Goal: Find specific page/section: Find specific page/section

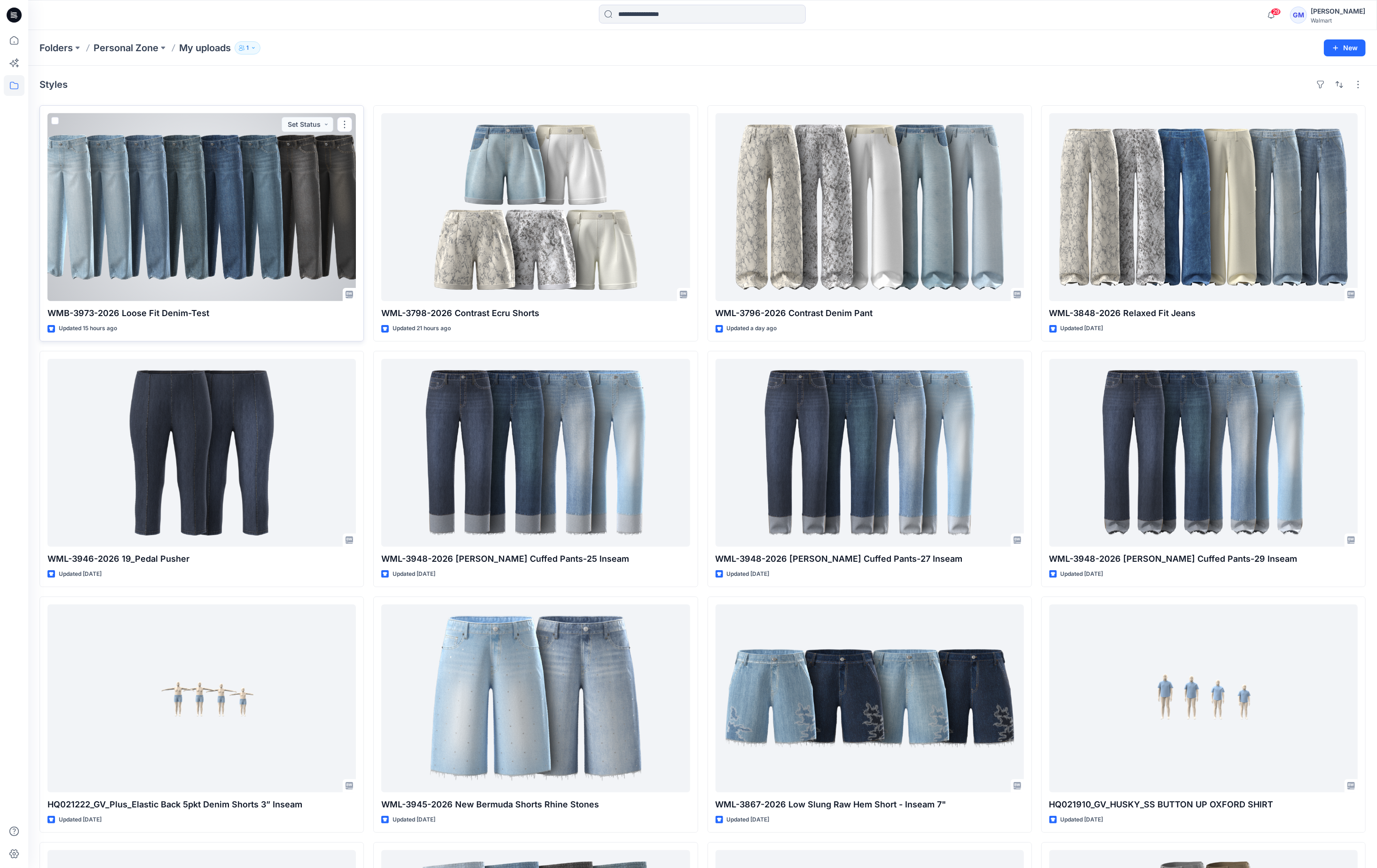
click at [228, 226] on div at bounding box center [201, 207] width 308 height 188
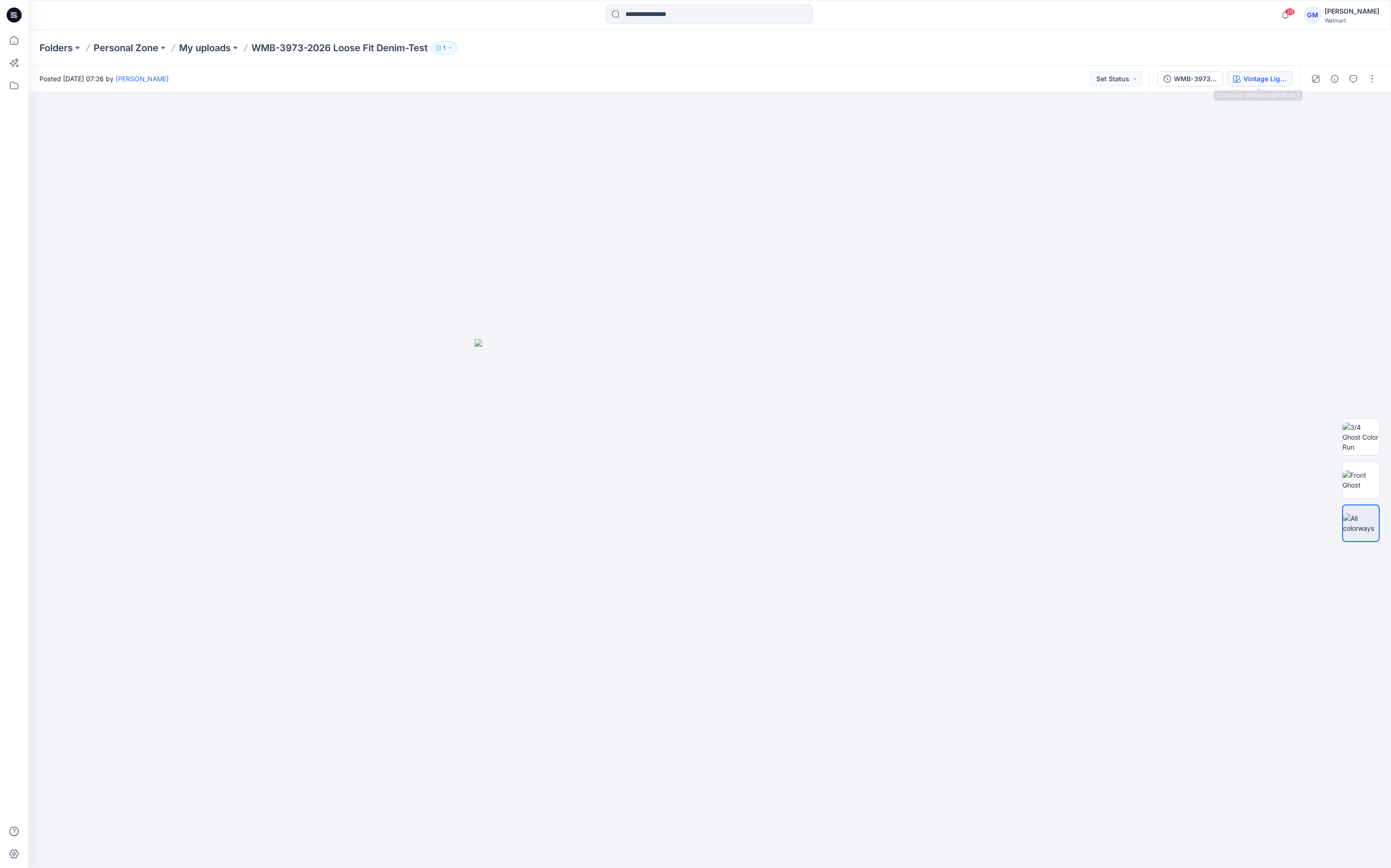
click at [1254, 79] on div "Vintage Light Wash 1" at bounding box center [1265, 79] width 43 height 11
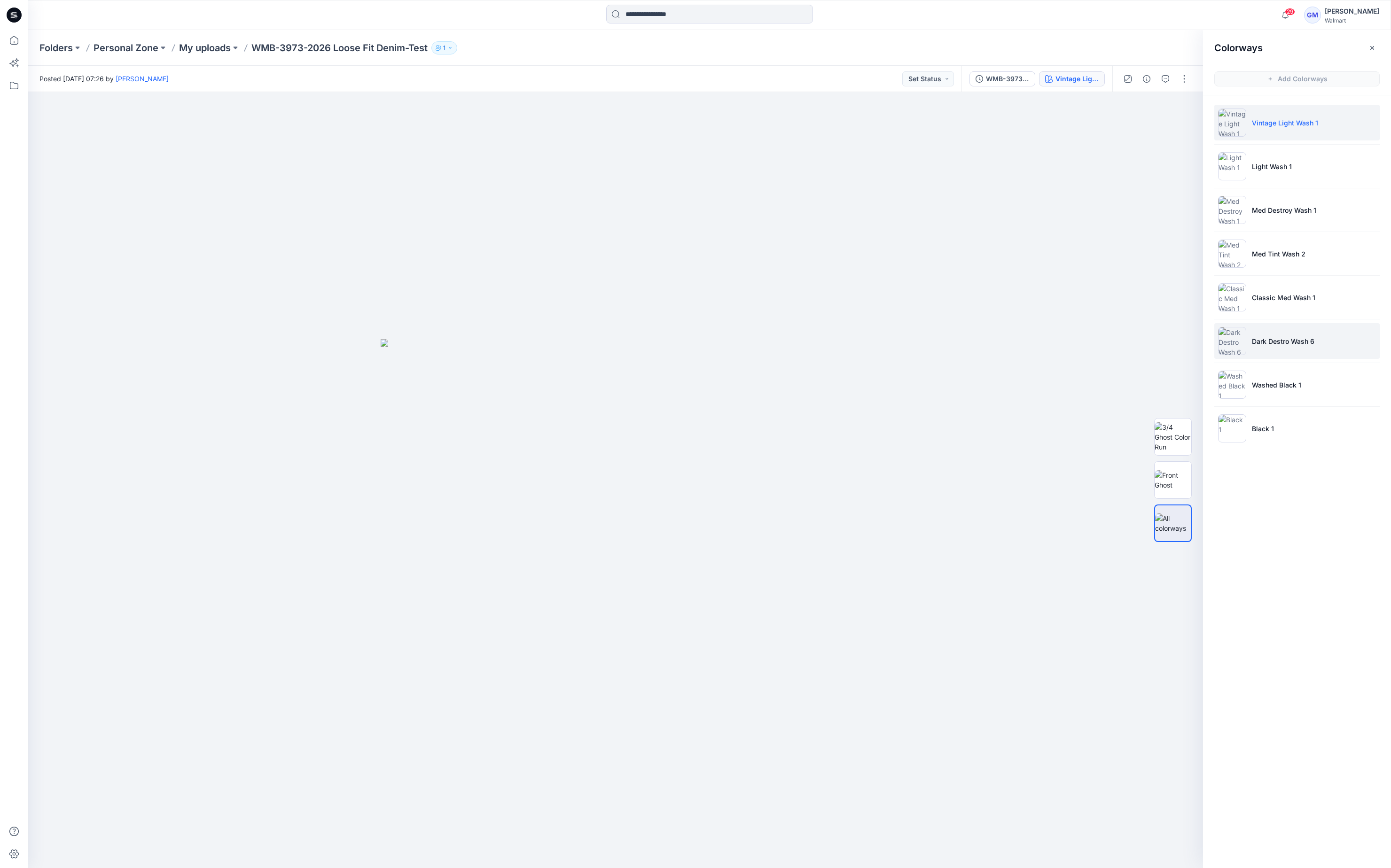
click at [1319, 345] on li "Dark Destro Wash 6" at bounding box center [1297, 341] width 165 height 36
click at [1170, 490] on img at bounding box center [1173, 480] width 37 height 19
click at [1278, 422] on li "Black 1" at bounding box center [1297, 429] width 165 height 36
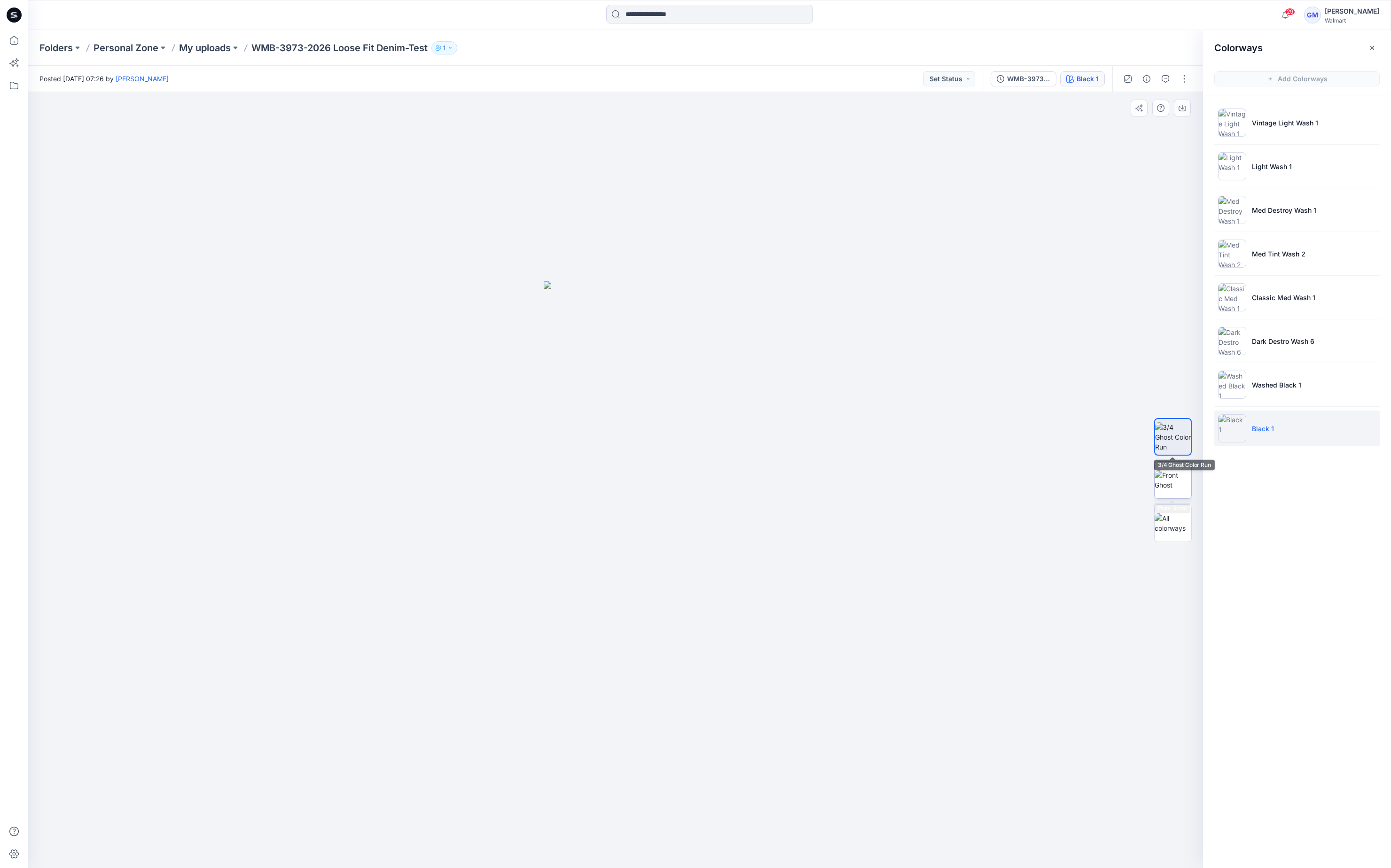
click at [1170, 470] on img at bounding box center [1173, 480] width 37 height 19
click at [1291, 390] on p "Washed Black 1" at bounding box center [1276, 385] width 50 height 10
click at [1171, 482] on img at bounding box center [1173, 480] width 37 height 19
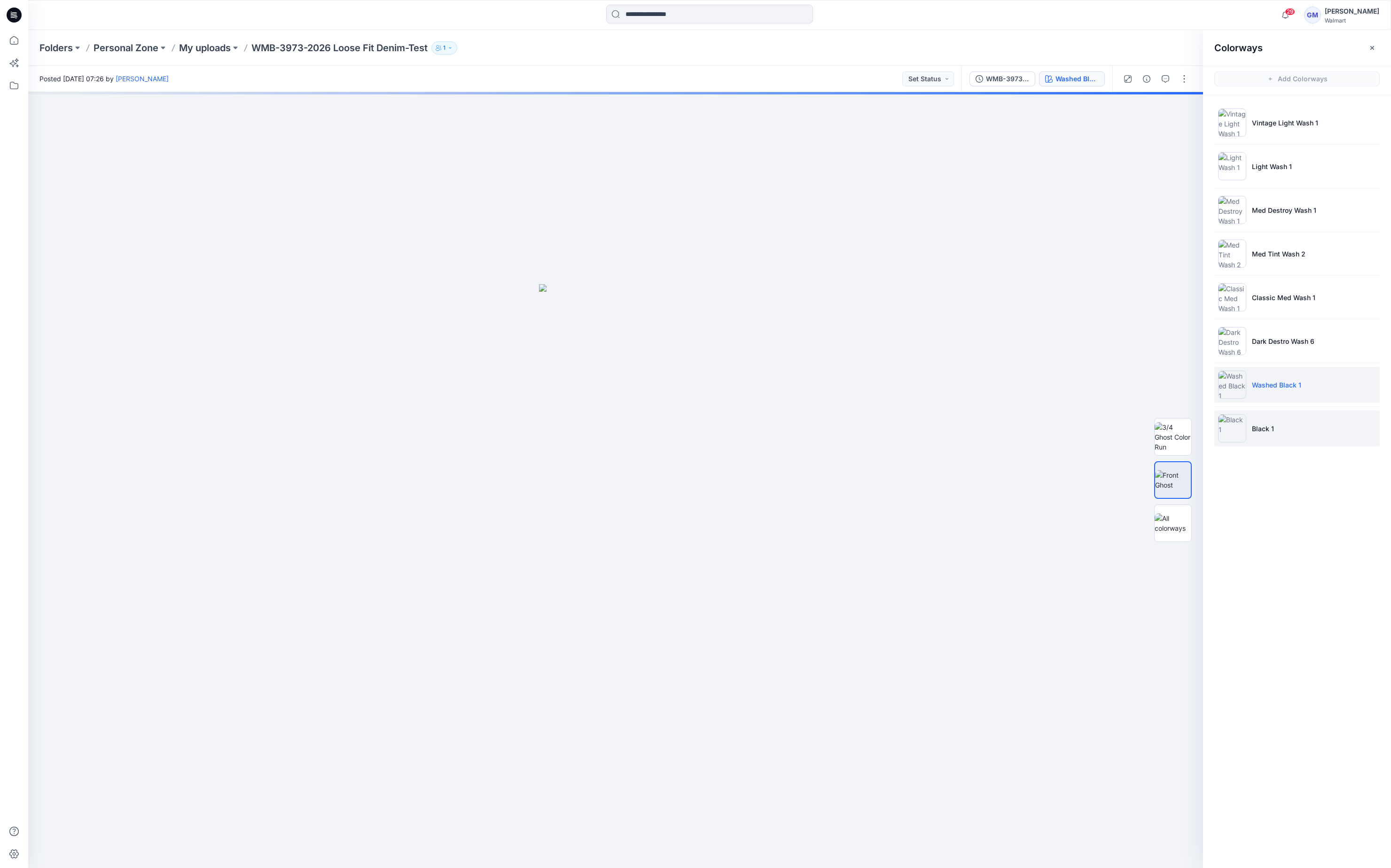
click at [1284, 423] on li "Black 1" at bounding box center [1297, 429] width 165 height 36
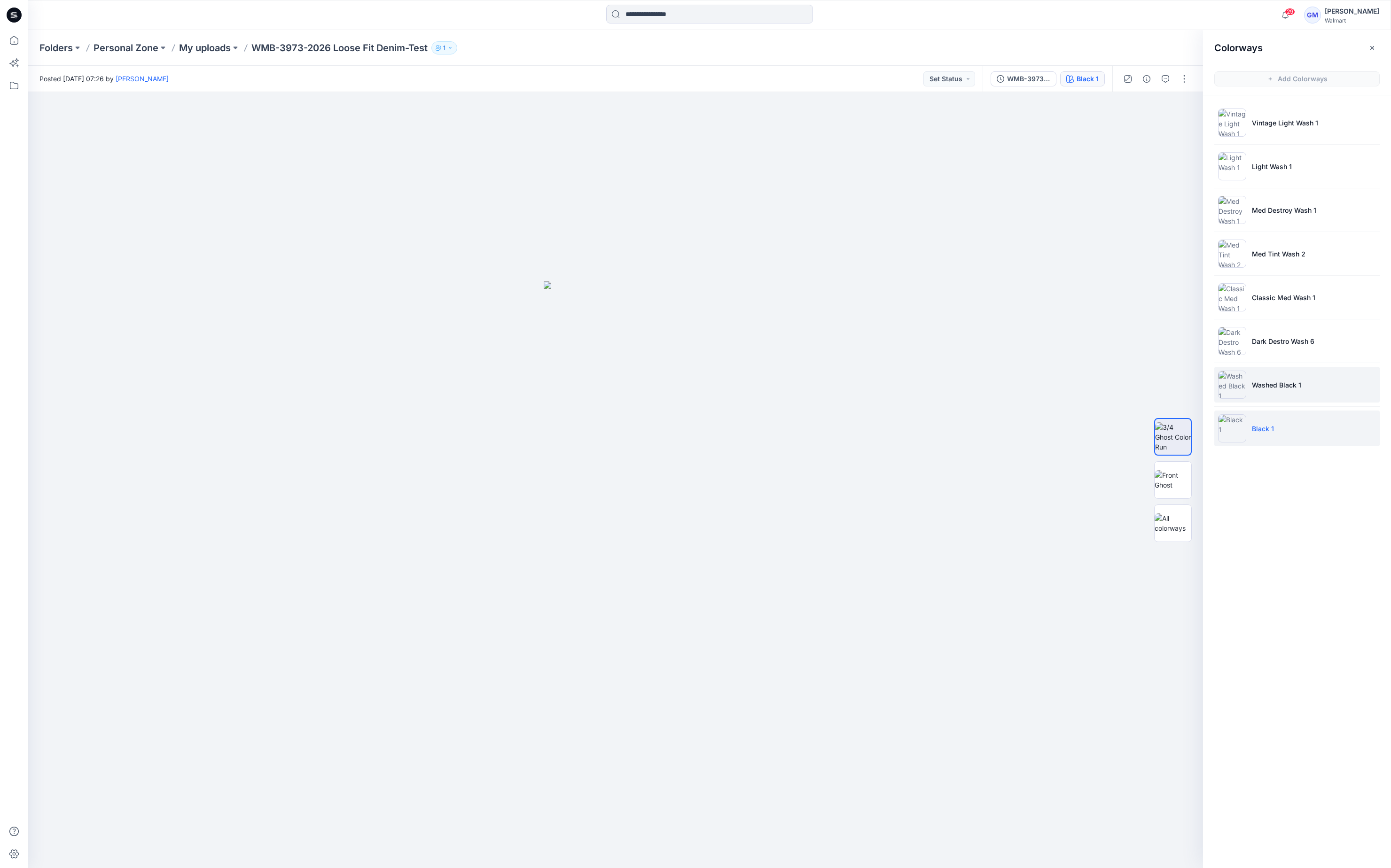
click at [1263, 387] on p "Washed Black 1" at bounding box center [1276, 385] width 50 height 10
click at [1169, 470] on img at bounding box center [1173, 480] width 37 height 19
click at [1272, 430] on p "Black 1" at bounding box center [1263, 429] width 22 height 10
click at [1277, 432] on li "Black 1" at bounding box center [1297, 429] width 165 height 36
click at [1181, 481] on img at bounding box center [1173, 480] width 37 height 19
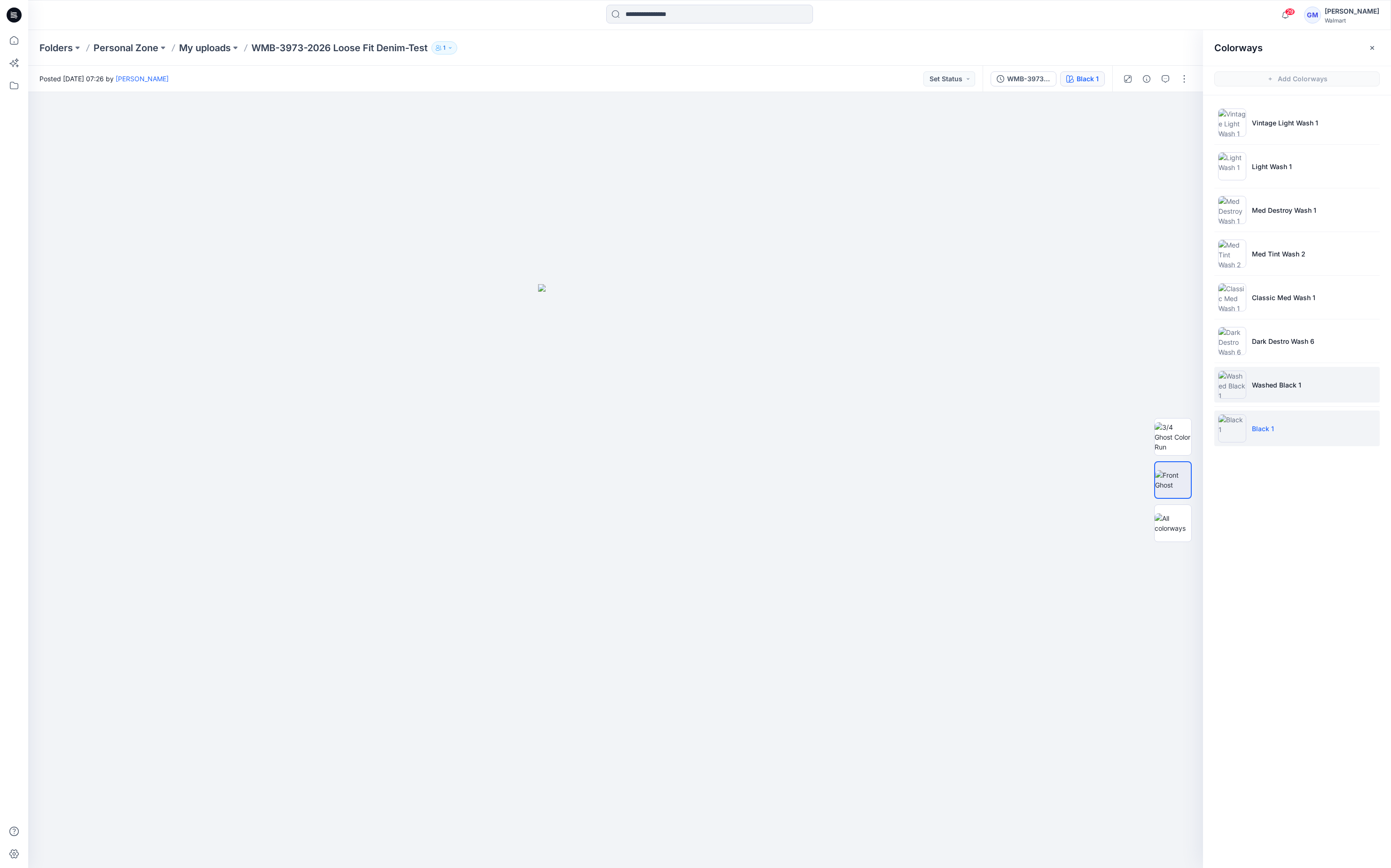
click at [1280, 381] on p "Washed Black 1" at bounding box center [1276, 385] width 50 height 10
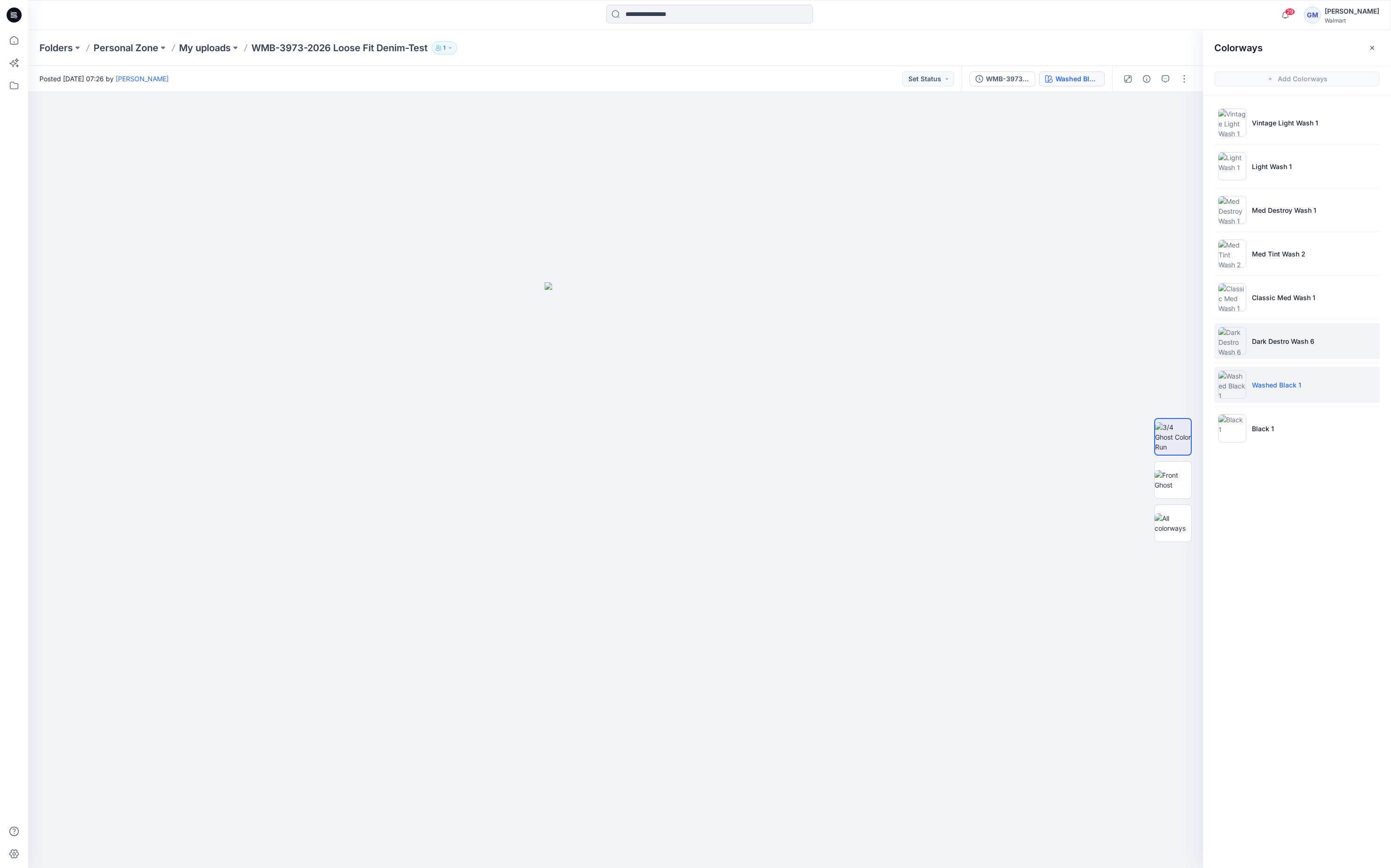
click at [1284, 345] on p "Dark Destro Wash 6" at bounding box center [1283, 341] width 62 height 10
click at [1289, 291] on li "Classic Med Wash 1" at bounding box center [1297, 297] width 165 height 36
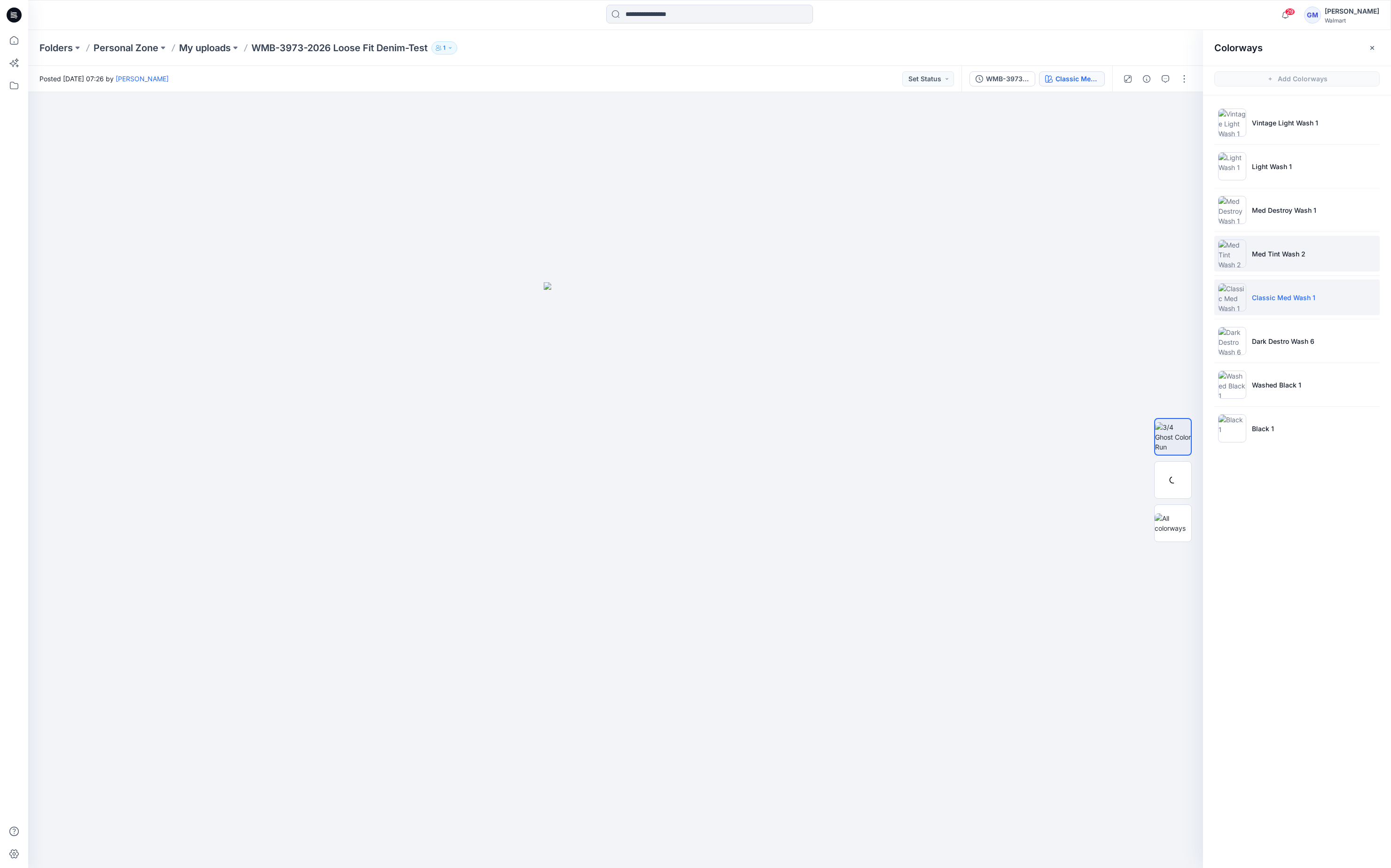
click at [1288, 252] on p "Med Tint Wash 2" at bounding box center [1278, 254] width 53 height 10
click at [1291, 198] on li "Med Destroy Wash 1" at bounding box center [1297, 210] width 165 height 36
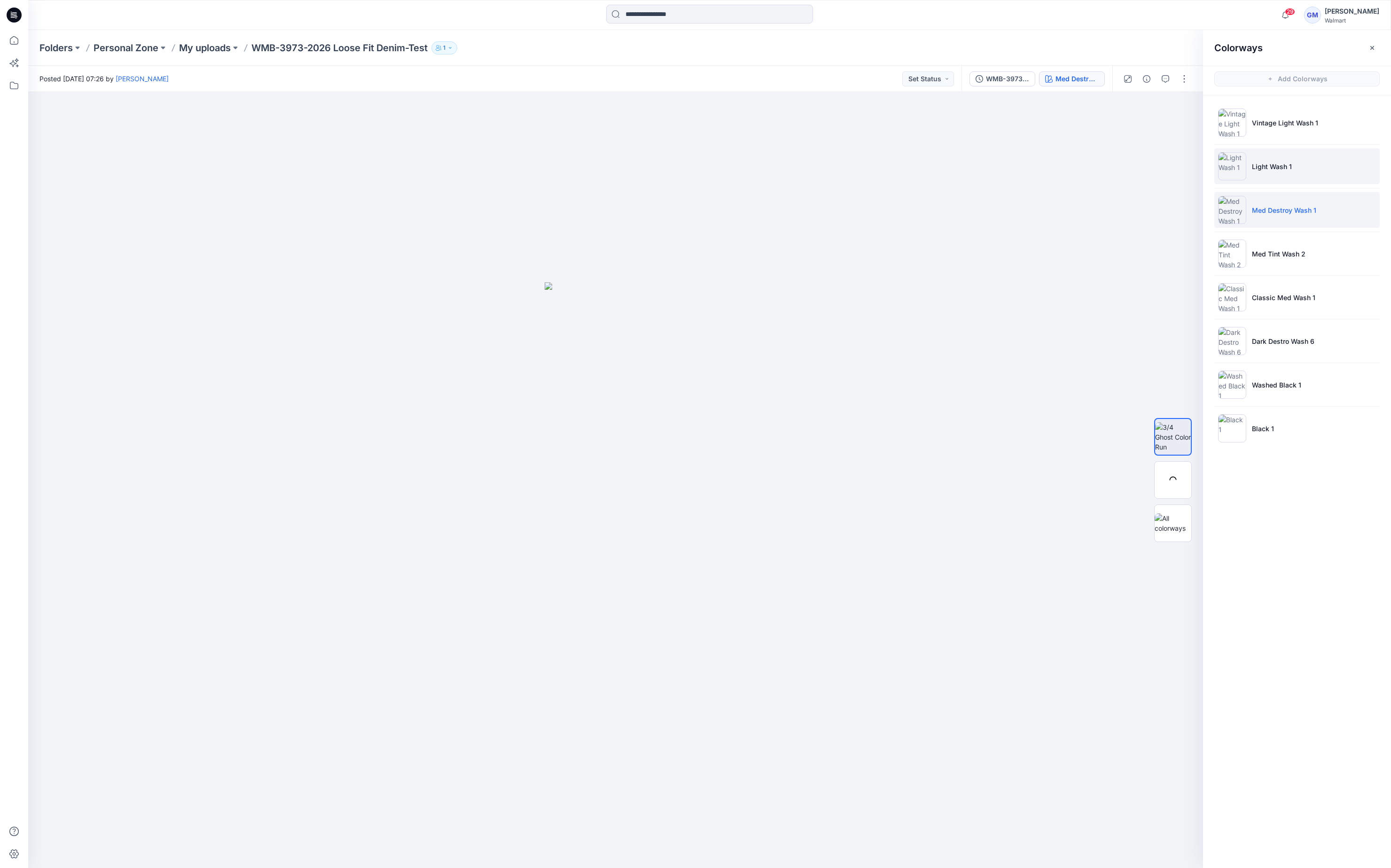
click at [1282, 159] on li "Light Wash 1" at bounding box center [1297, 166] width 165 height 36
click at [1284, 121] on p "Vintage Light Wash 1" at bounding box center [1285, 122] width 66 height 10
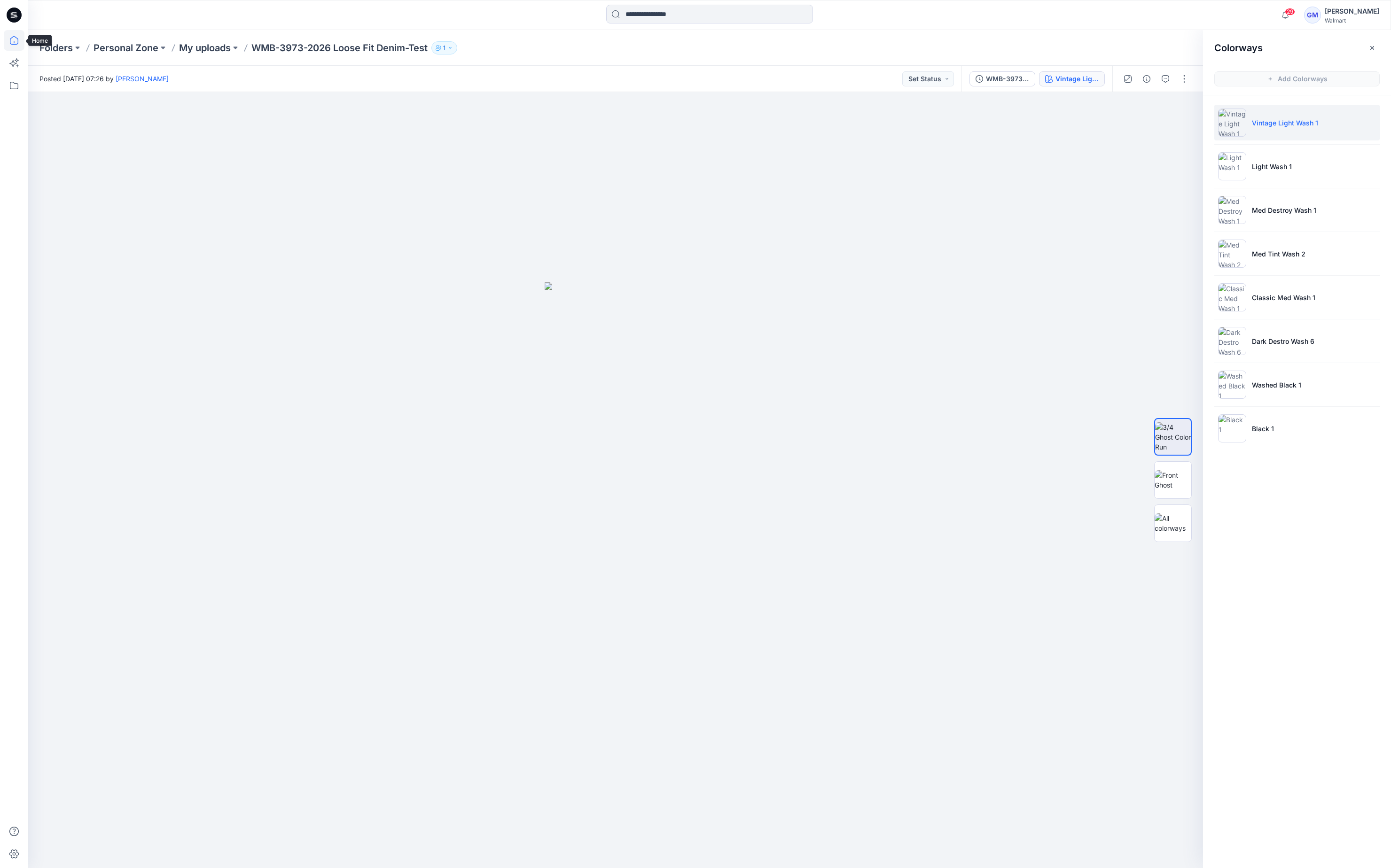
click at [15, 43] on icon at bounding box center [14, 40] width 20 height 20
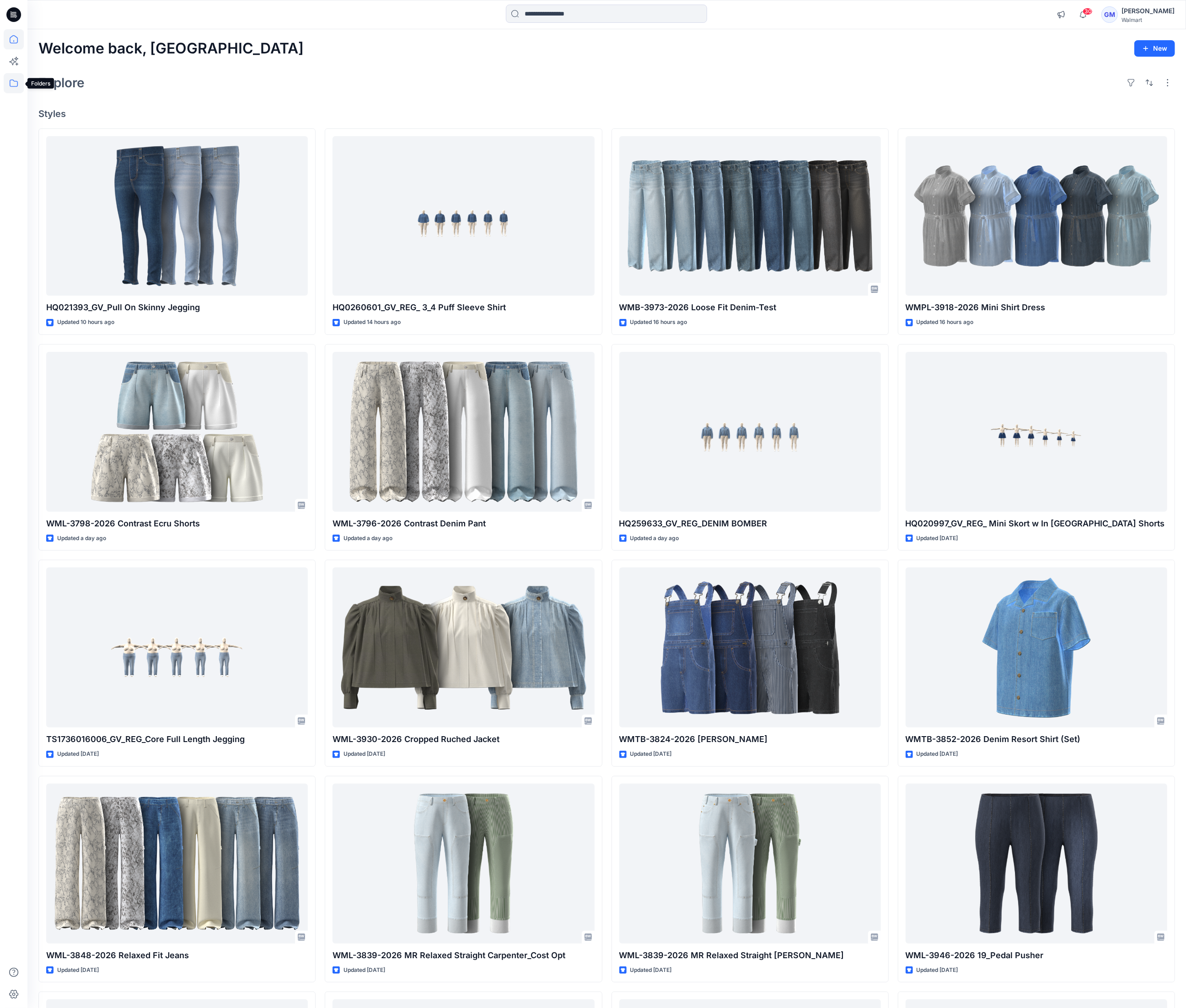
click at [14, 87] on icon at bounding box center [13, 82] width 20 height 20
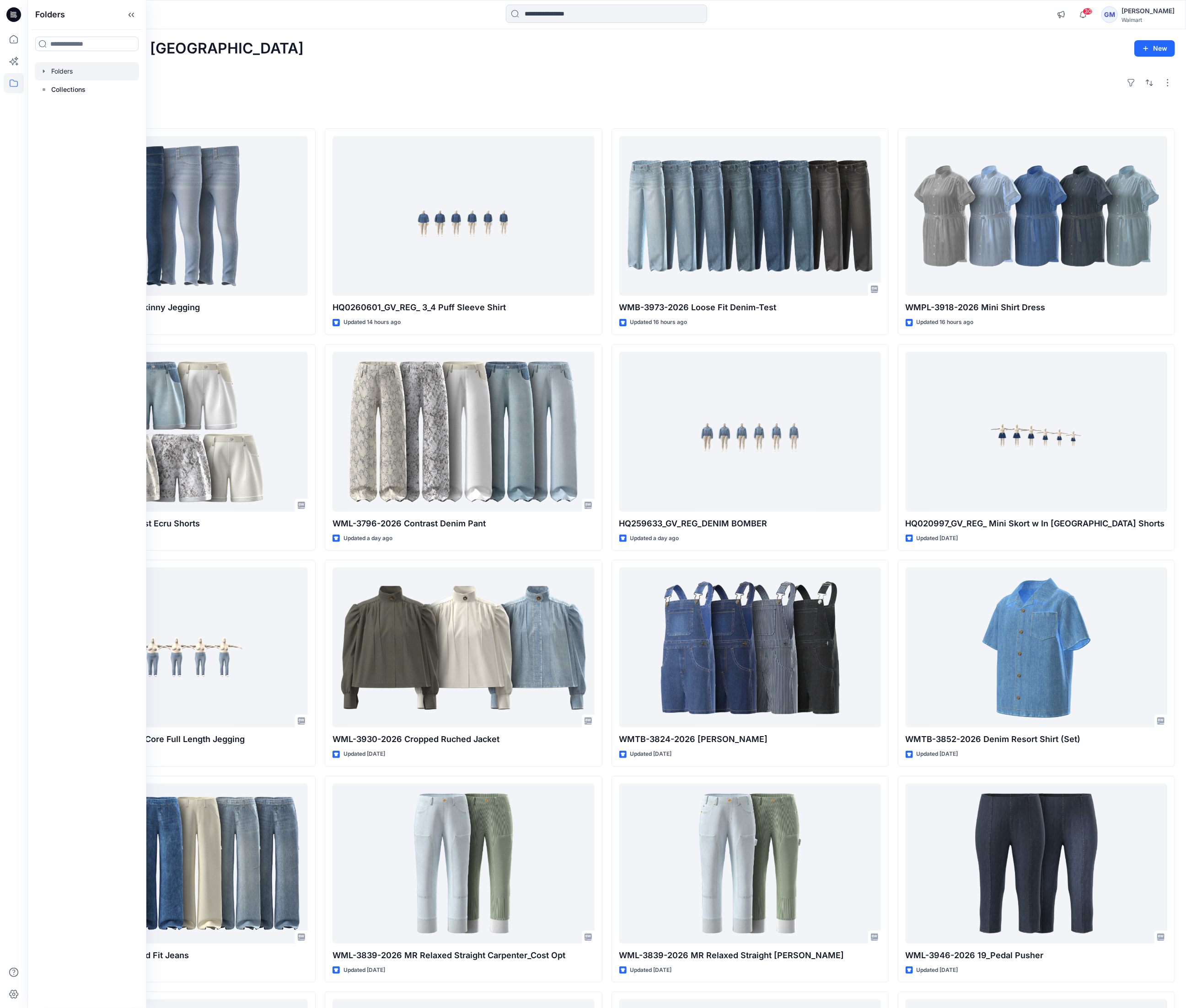
click at [70, 74] on div at bounding box center [87, 71] width 104 height 18
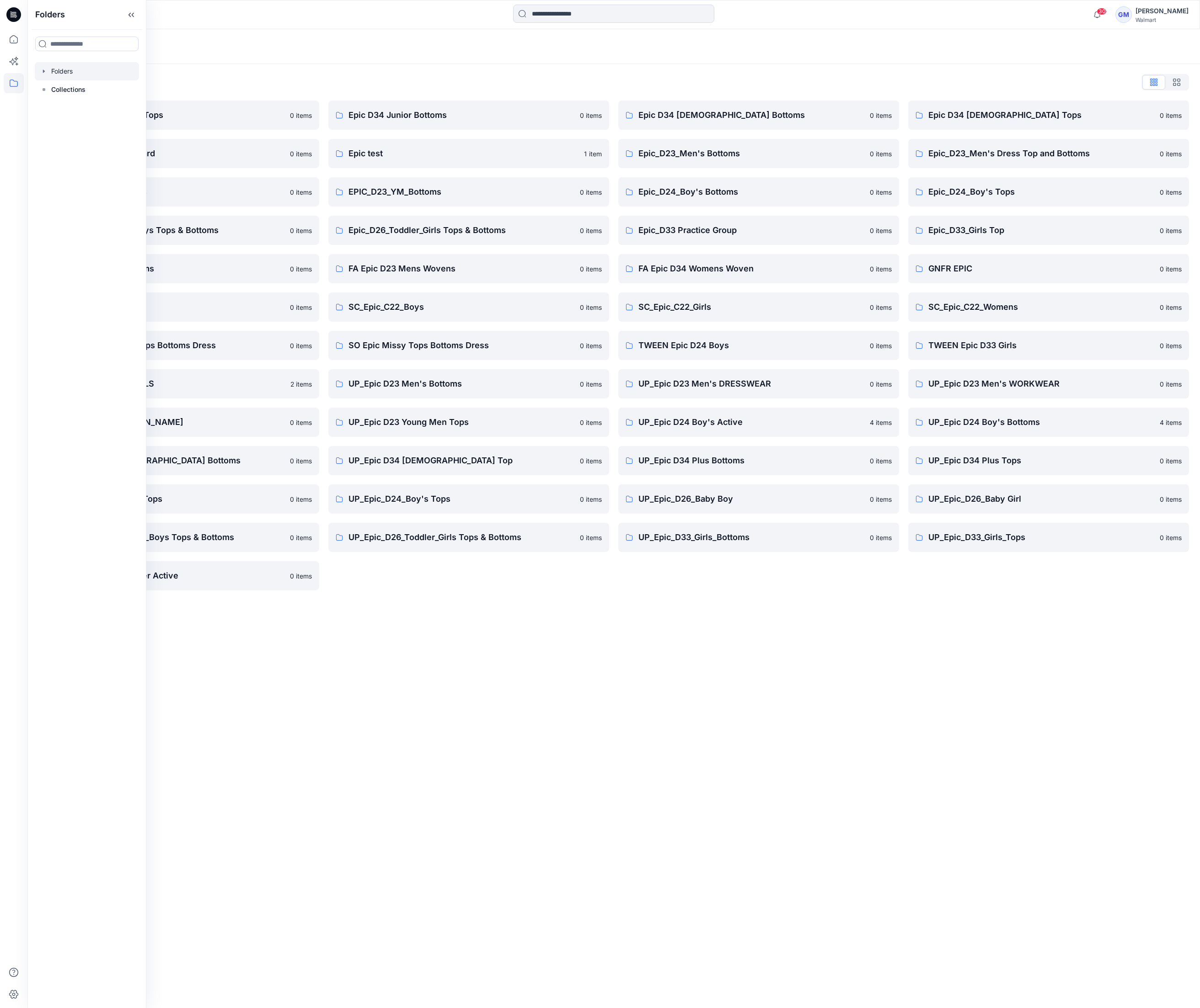
click at [434, 786] on div "Folders Folders List Epic D23 Young Men Tops 0 items Epic NYC practice board 0 …" at bounding box center [614, 519] width 1173 height 980
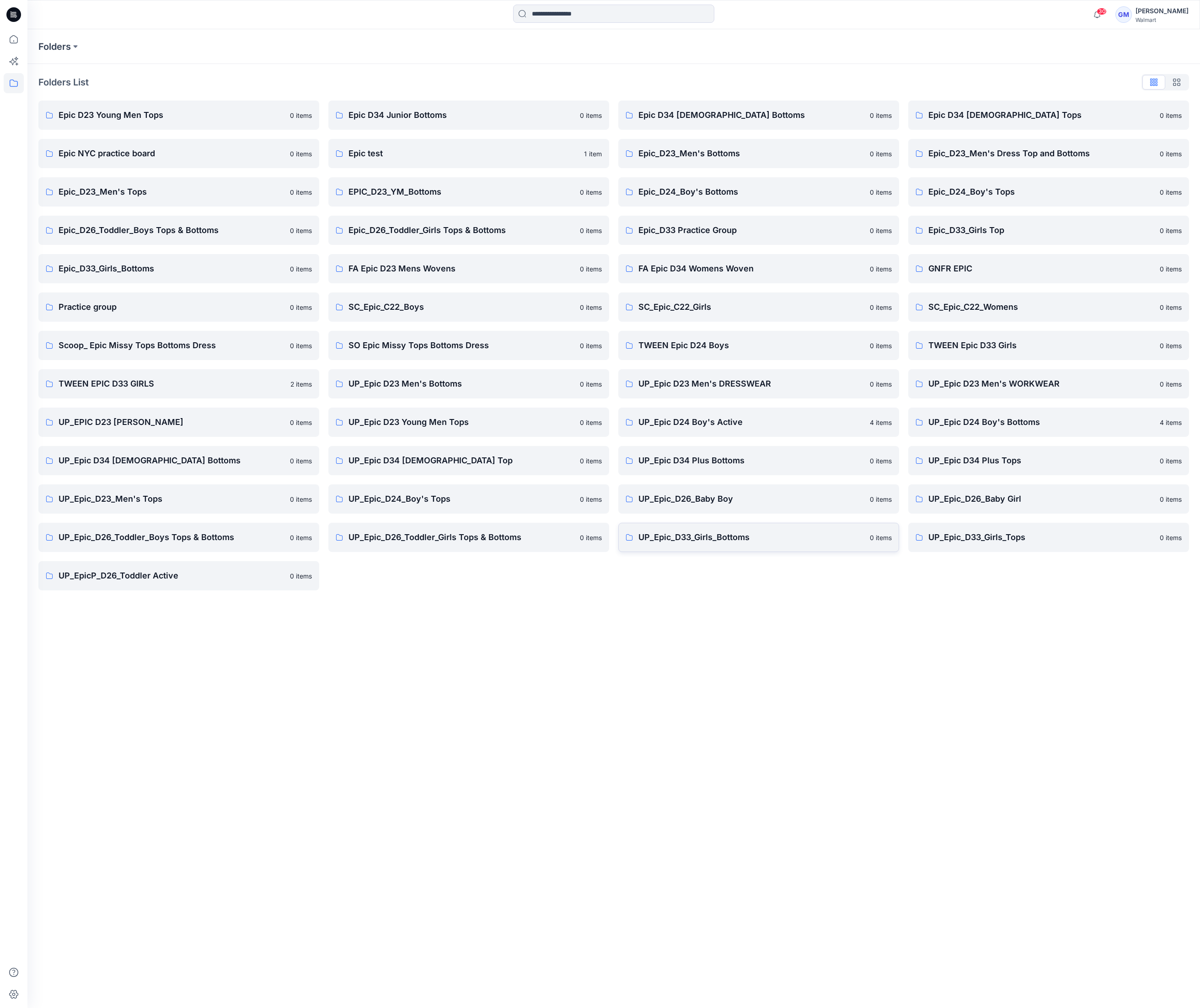
click at [731, 536] on p "UP_Epic_D33_Girls_Bottoms" at bounding box center [751, 538] width 226 height 13
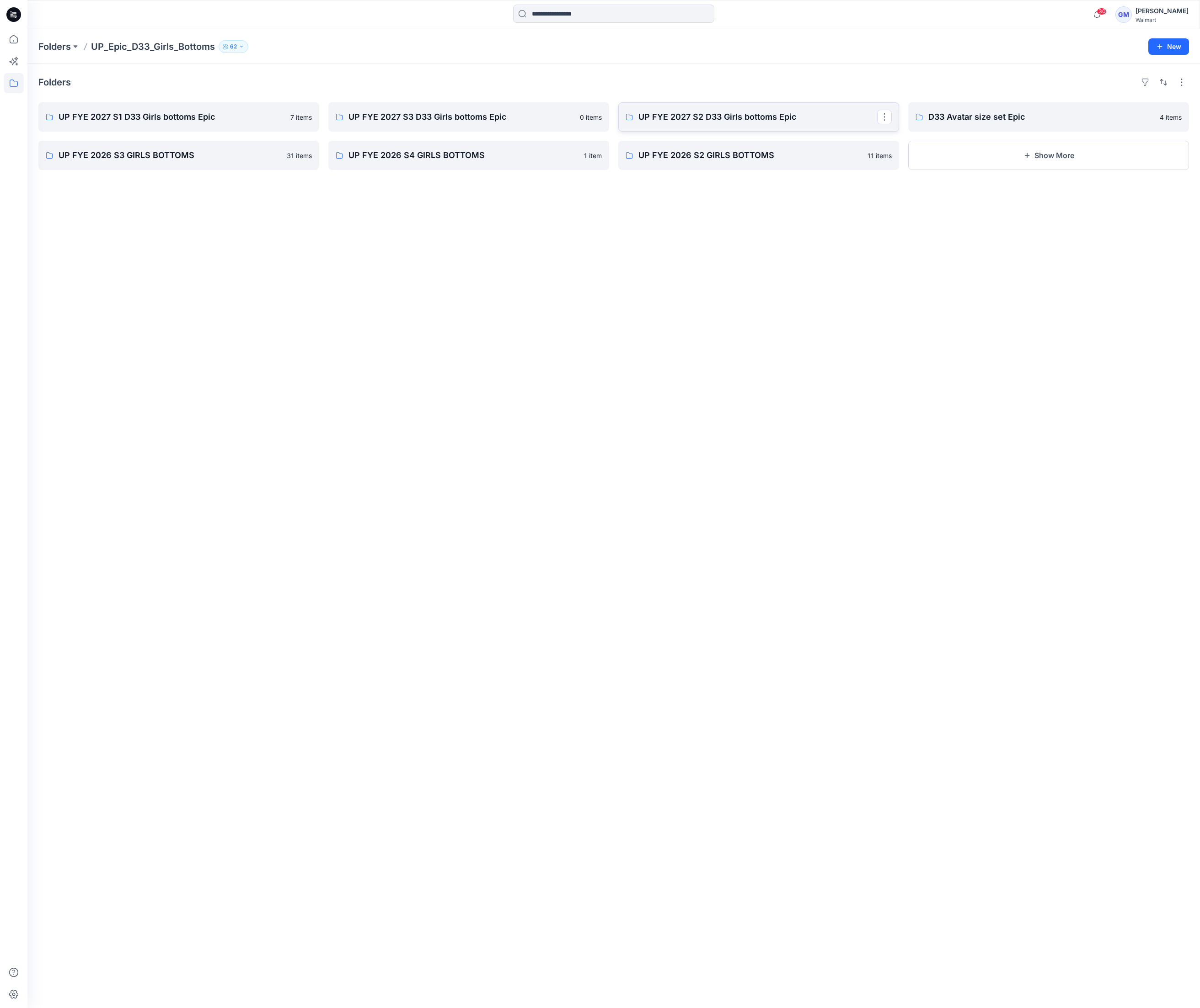
click at [673, 108] on link "UP FYE 2027 S2 D33 Girls bottoms Epic" at bounding box center [758, 116] width 281 height 29
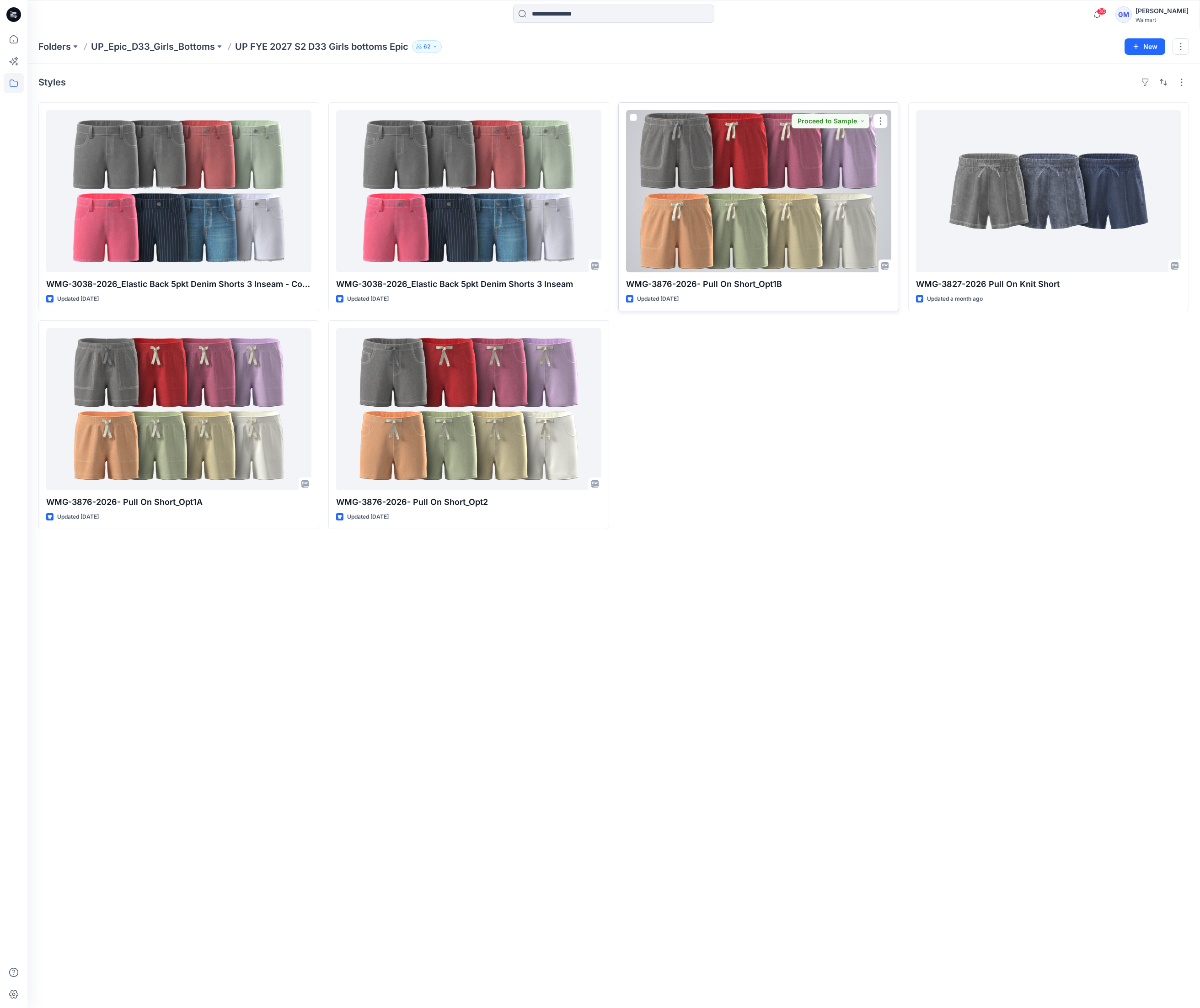
click at [789, 204] on div at bounding box center [758, 192] width 265 height 163
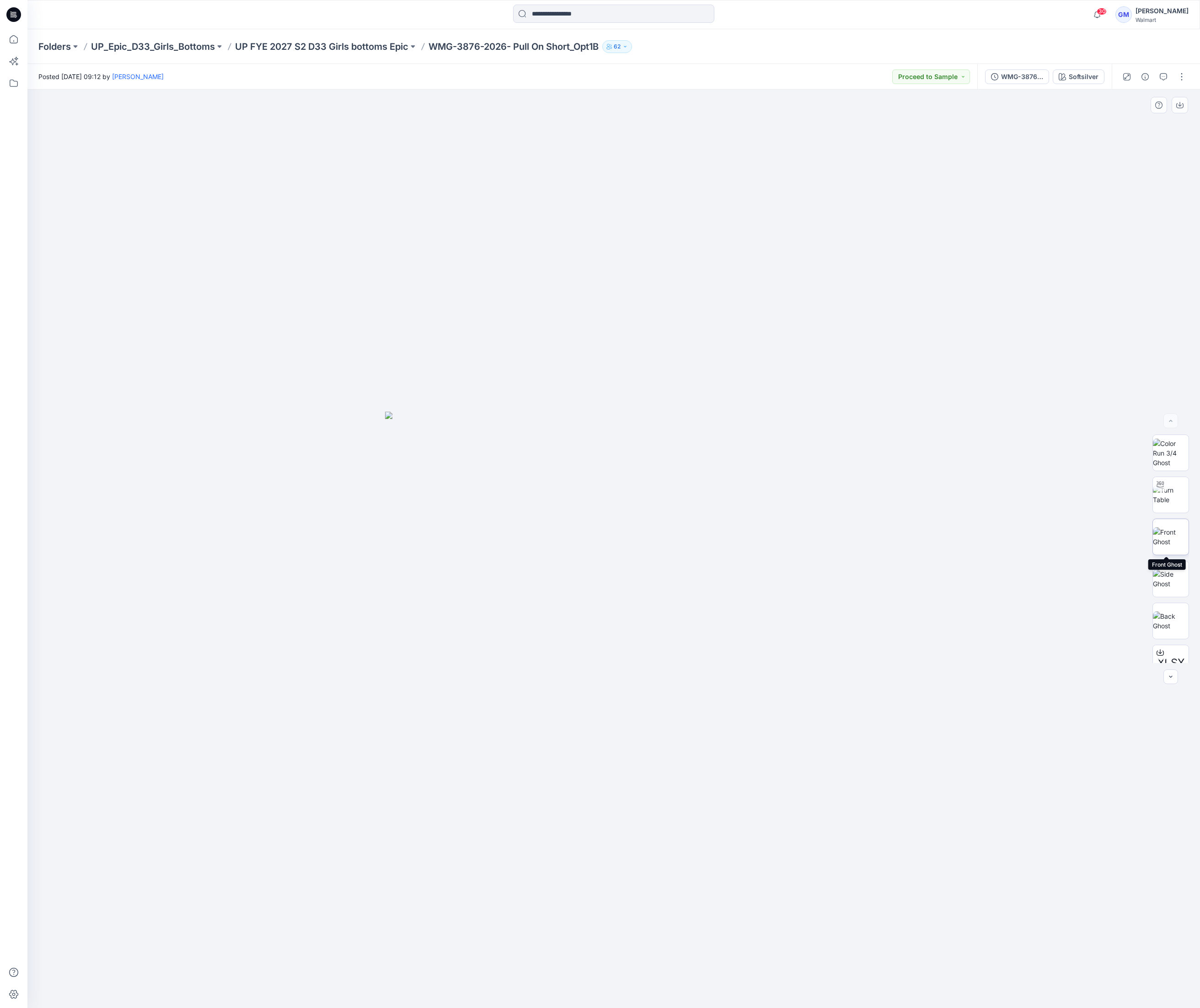
click at [1169, 545] on img at bounding box center [1171, 537] width 36 height 19
click at [1169, 505] on img at bounding box center [1171, 495] width 36 height 19
drag, startPoint x: 714, startPoint y: 797, endPoint x: 696, endPoint y: 553, distance: 244.7
click at [696, 553] on img at bounding box center [600, 206] width 1872 height 1604
drag, startPoint x: 740, startPoint y: 972, endPoint x: 670, endPoint y: 976, distance: 70.1
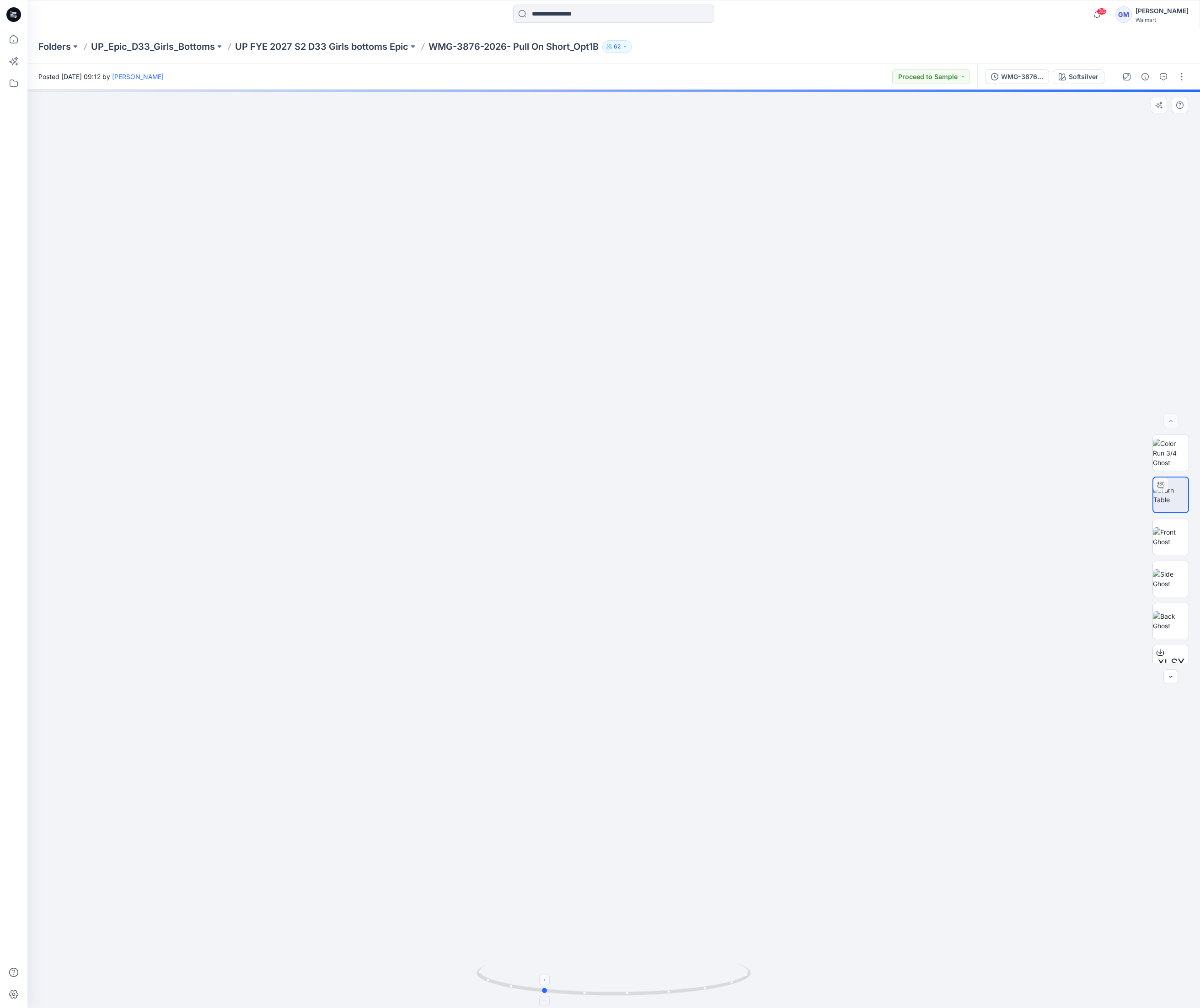
click at [670, 844] on icon at bounding box center [615, 982] width 276 height 34
drag, startPoint x: 691, startPoint y: 999, endPoint x: 714, endPoint y: 985, distance: 26.9
click at [714, 844] on div at bounding box center [614, 985] width 274 height 45
drag, startPoint x: 718, startPoint y: 984, endPoint x: 783, endPoint y: 979, distance: 65.2
click at [783, 844] on div at bounding box center [614, 549] width 1173 height 919
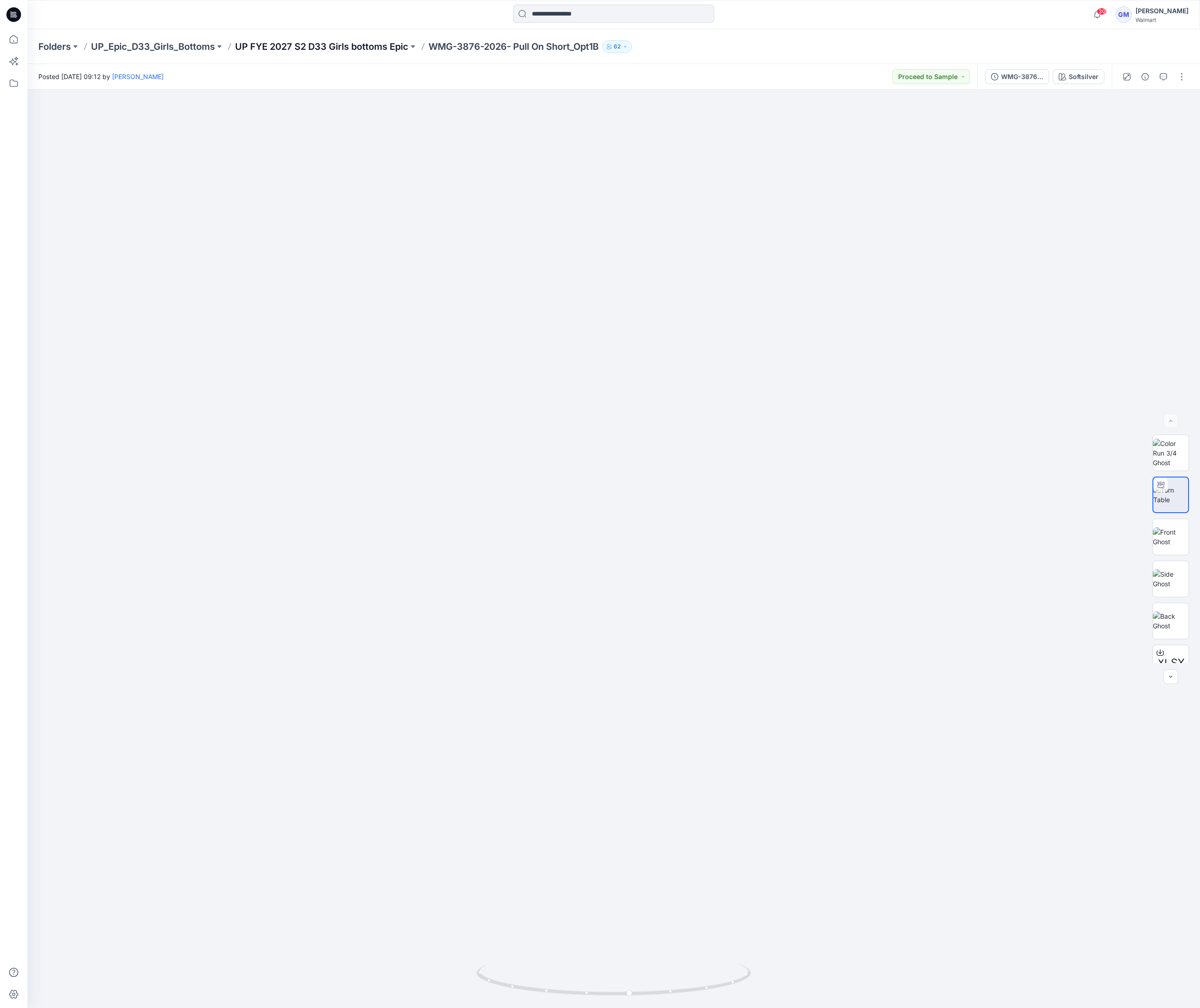
click at [375, 44] on p "UP FYE 2027 S2 D33 Girls bottoms Epic" at bounding box center [321, 47] width 173 height 13
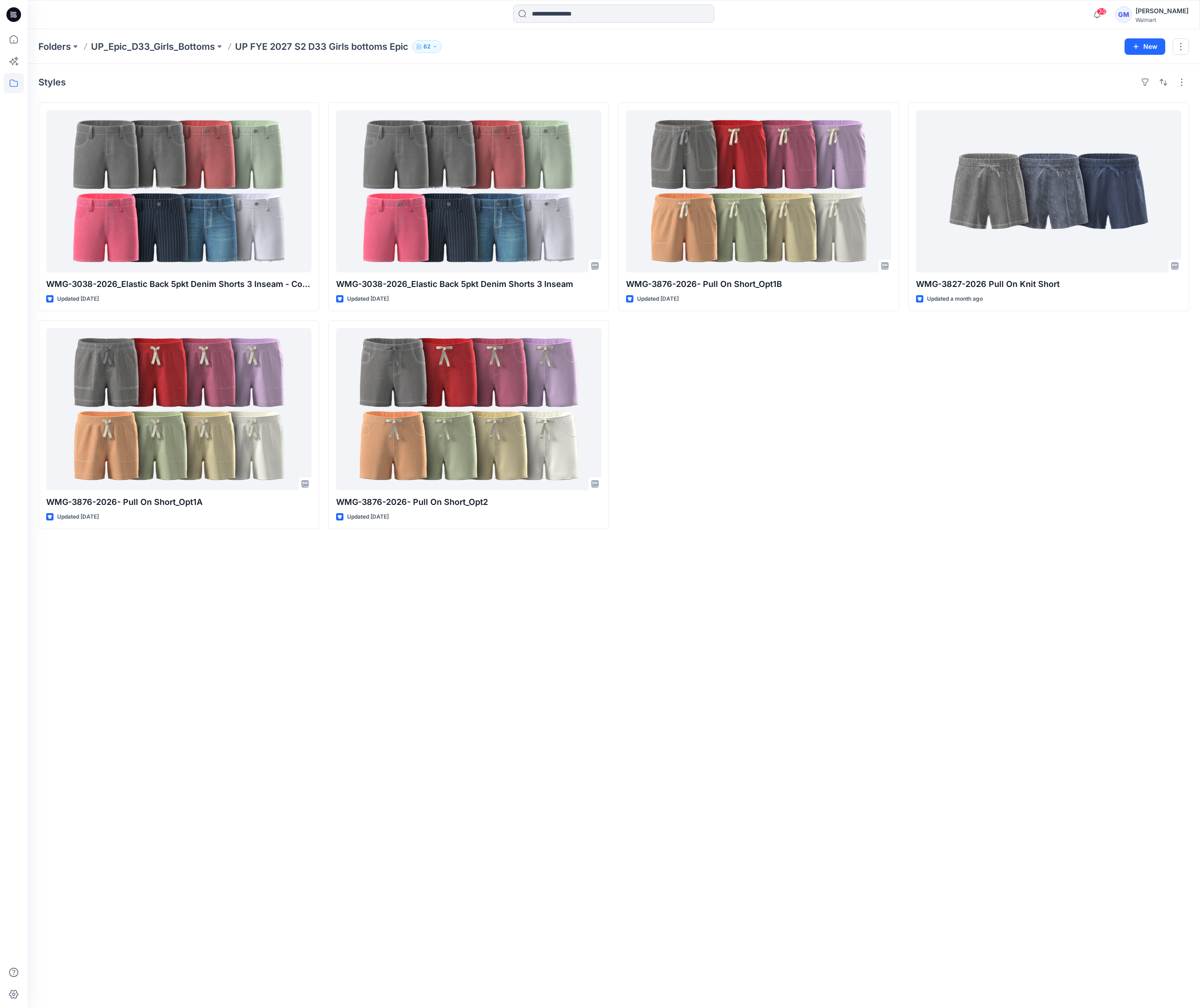
click at [852, 688] on div "Styles WMG-3038-2026_Elastic Back 5pkt Denim Shorts 3 Inseam - Cost Opt Updated…" at bounding box center [614, 536] width 1173 height 945
click at [322, 677] on div "Styles WMG-3038-2026_Elastic Back 5pkt Denim Shorts 3 Inseam - Cost Opt Updated…" at bounding box center [614, 536] width 1173 height 945
